Goal: Transaction & Acquisition: Register for event/course

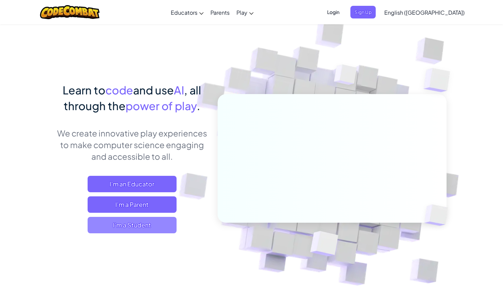
click at [111, 225] on span "I'm a Student" at bounding box center [132, 225] width 89 height 16
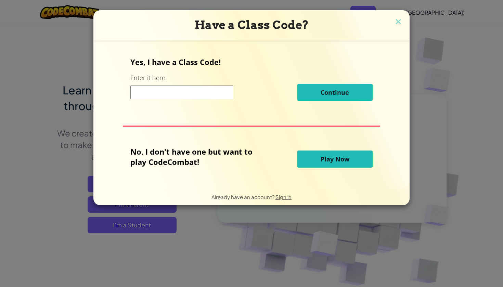
click at [184, 103] on div "Yes, I have a Class Code! Enter it here: Continue" at bounding box center [251, 81] width 242 height 49
click at [218, 86] on input at bounding box center [181, 93] width 103 height 14
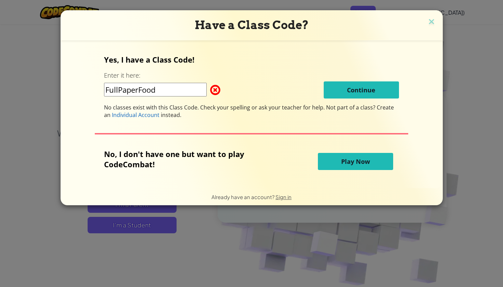
type input "FullPaperFood"
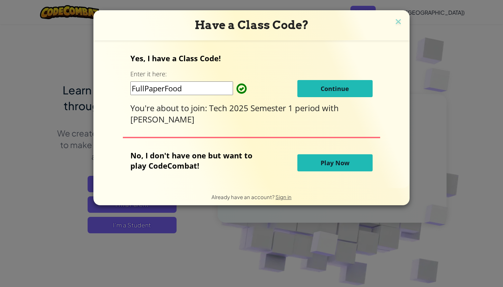
click at [330, 90] on span "Continue" at bounding box center [335, 89] width 28 height 8
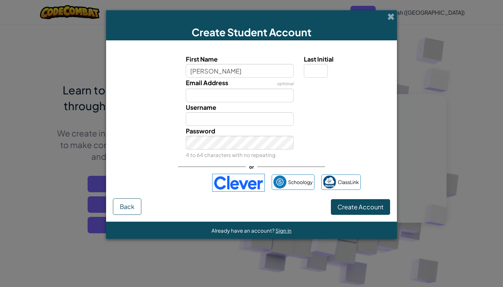
type input "[PERSON_NAME]"
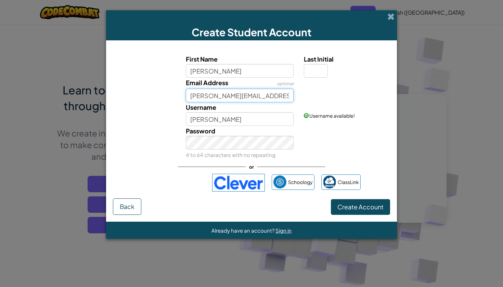
type input "[PERSON_NAME][EMAIL_ADDRESS][DOMAIN_NAME]"
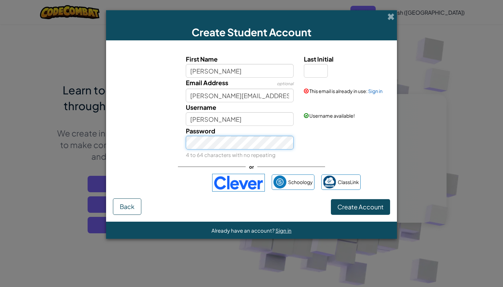
click at [360, 207] on button "Create Account" at bounding box center [360, 207] width 59 height 16
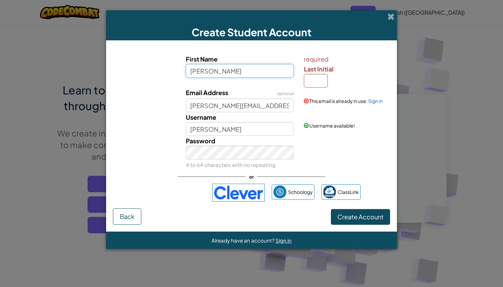
click at [250, 66] on input "[PERSON_NAME]" at bounding box center [240, 71] width 108 height 14
click at [311, 82] on input "Last Initial" at bounding box center [316, 81] width 24 height 14
type input "b"
type input "MylissaB"
click at [372, 154] on div "Password 4 to 64 characters with no repeating" at bounding box center [251, 153] width 284 height 34
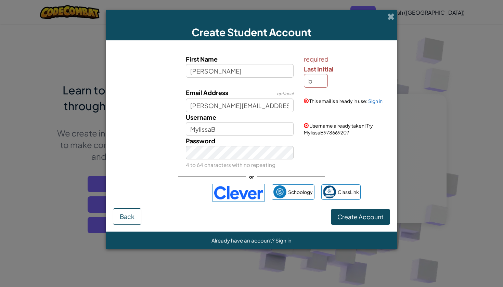
click at [386, 15] on div "Create Student Account" at bounding box center [251, 25] width 291 height 30
click at [391, 16] on span at bounding box center [390, 16] width 7 height 7
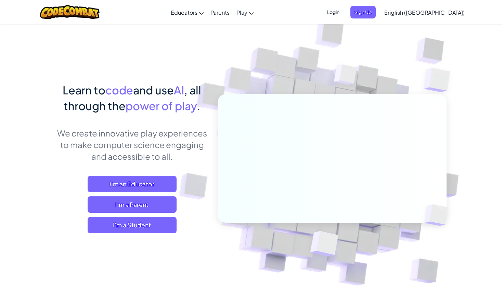
click at [344, 14] on span "Login" at bounding box center [333, 12] width 21 height 13
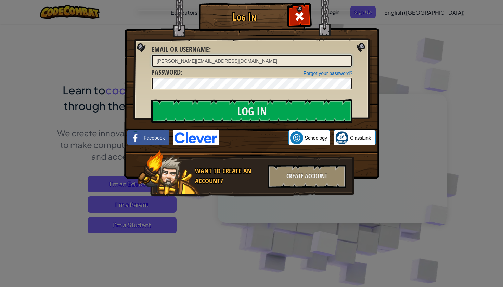
type input "[PERSON_NAME][EMAIL_ADDRESS][DOMAIN_NAME]"
click at [215, 102] on input "Log In" at bounding box center [251, 111] width 201 height 24
